Goal: Information Seeking & Learning: Learn about a topic

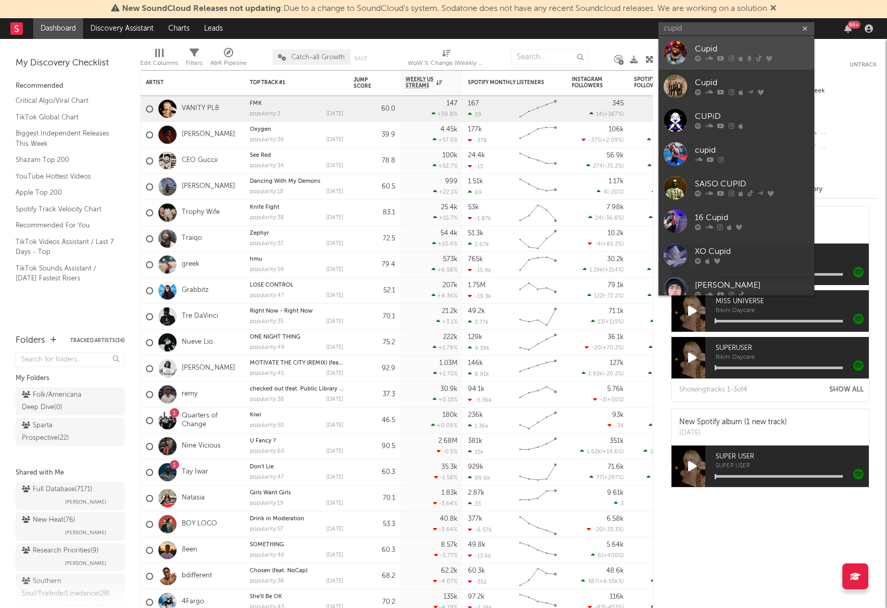
type input "cupid"
click at [737, 51] on div "Cupid" at bounding box center [752, 49] width 114 height 12
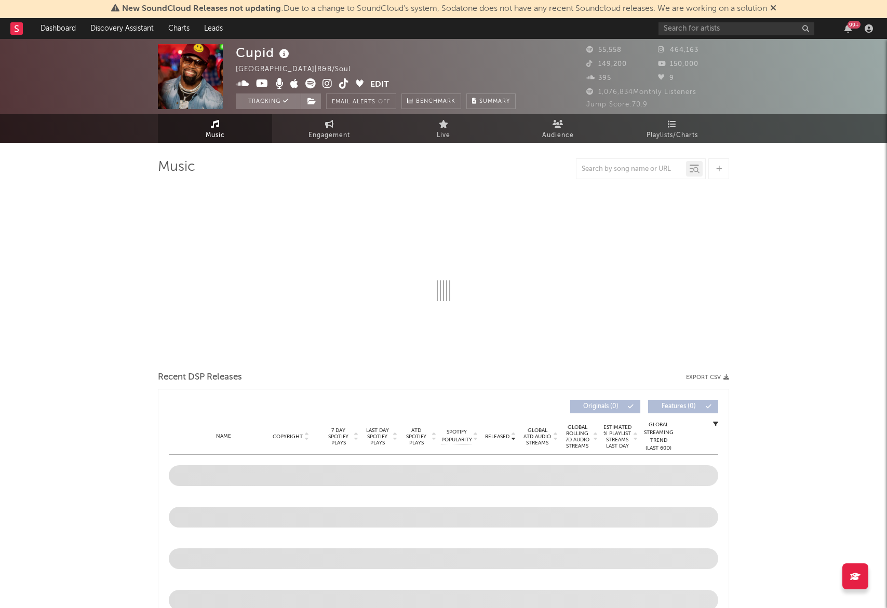
click at [780, 6] on div "New SoundCloud Releases not updating : Due to a change to SoundCloud's system, …" at bounding box center [443, 9] width 887 height 18
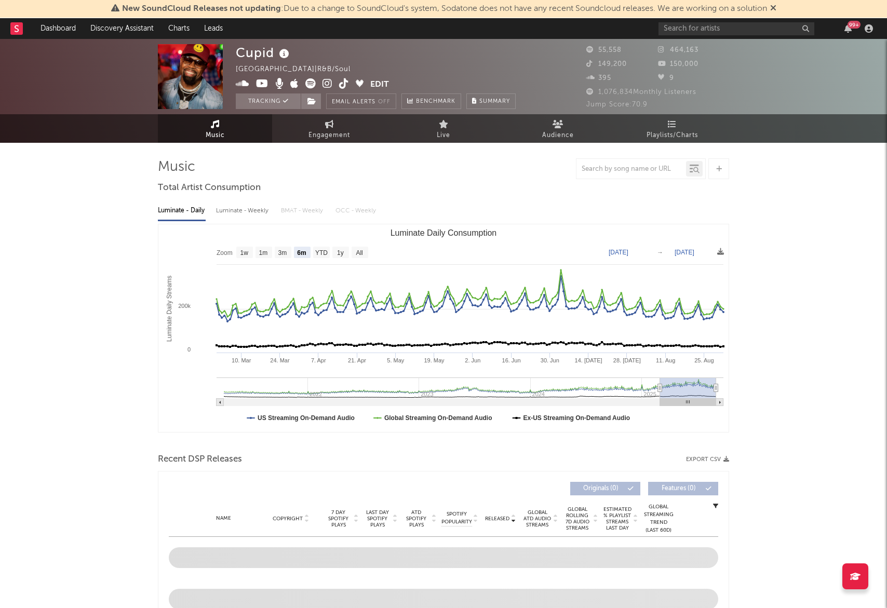
click at [776, 7] on icon at bounding box center [773, 8] width 6 height 8
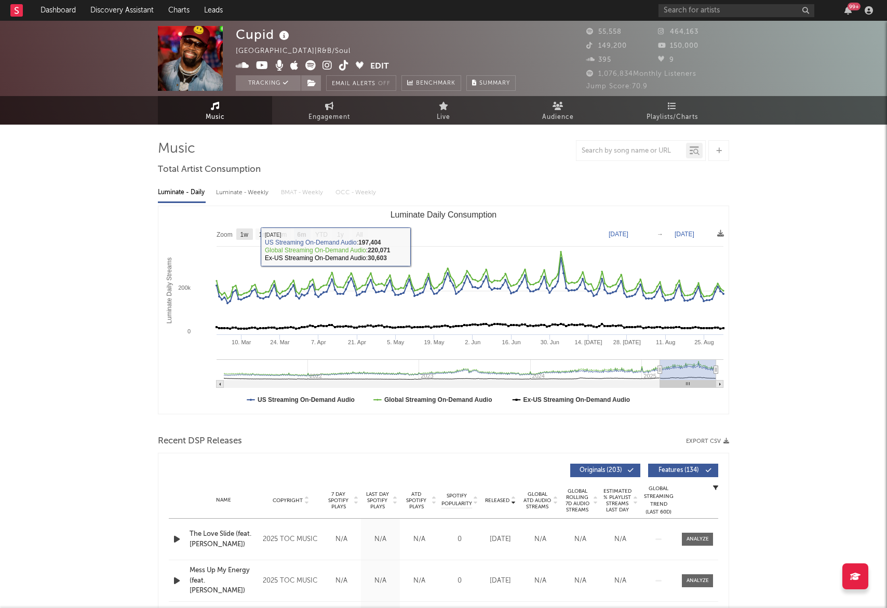
click at [245, 234] on text "1w" at bounding box center [244, 234] width 8 height 7
select select "1w"
type input "[DATE]"
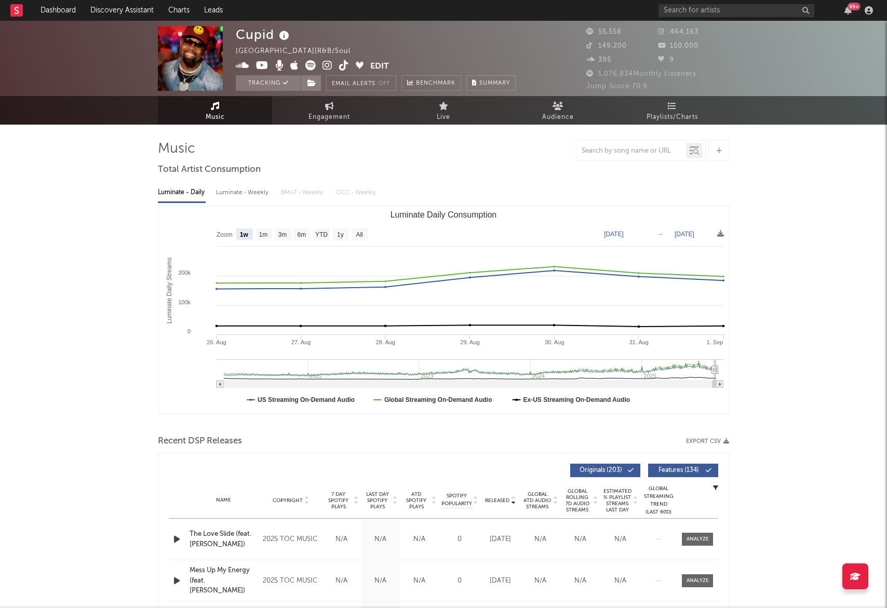
click at [379, 505] on span "Last Day Spotify Plays" at bounding box center [377, 500] width 28 height 19
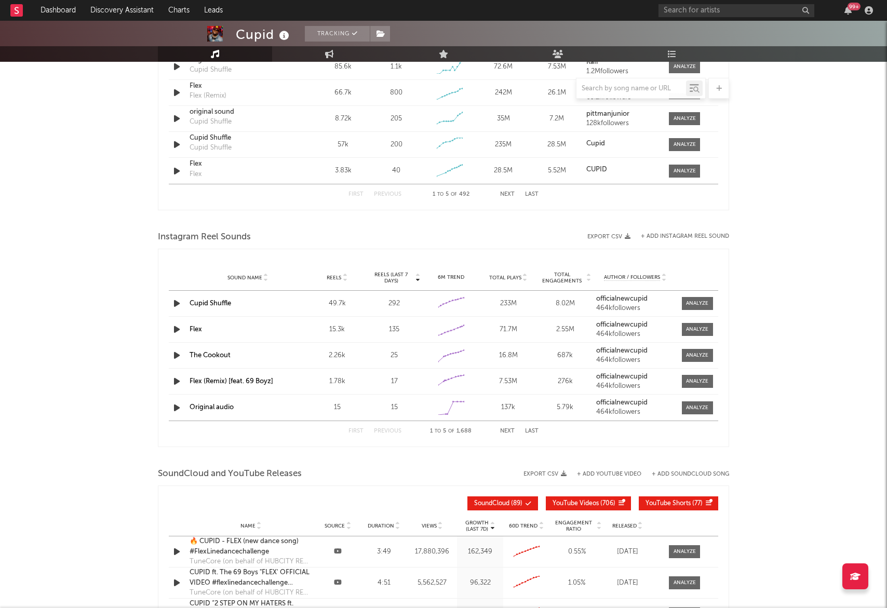
scroll to position [981, 0]
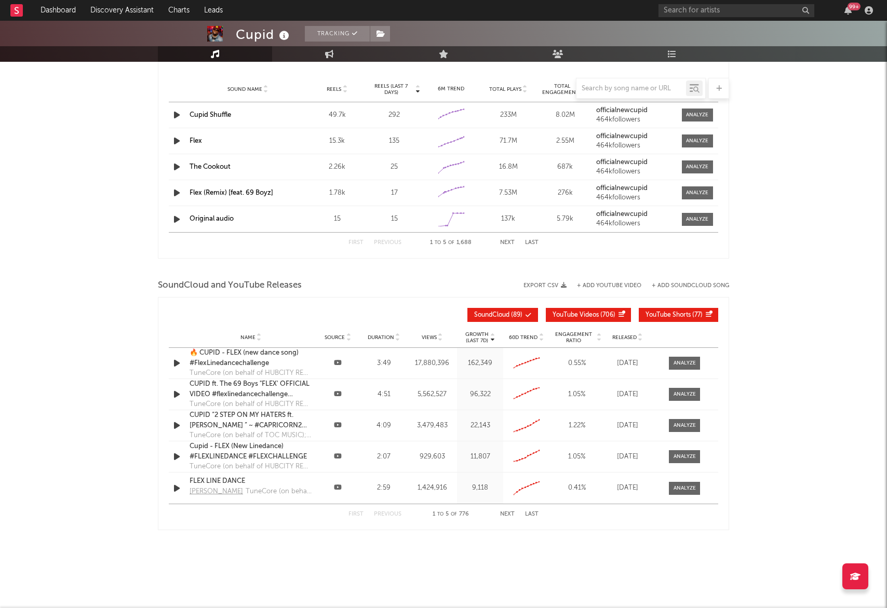
click at [430, 335] on span "Views" at bounding box center [429, 337] width 15 height 6
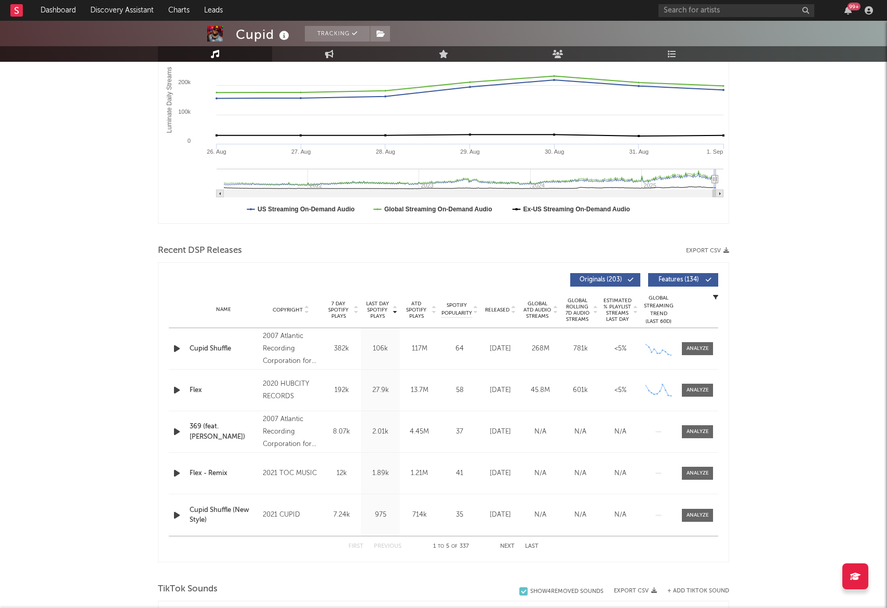
scroll to position [0, 0]
